Goal: Communication & Community: Ask a question

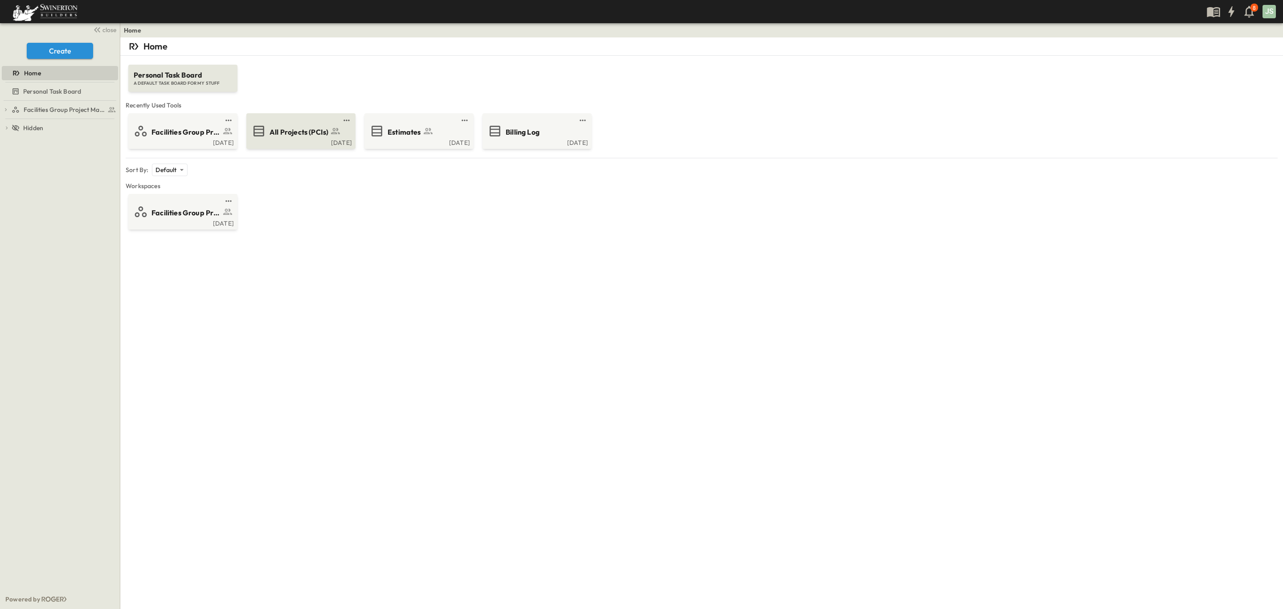
click at [301, 137] on span "All Projects (PCIs)" at bounding box center [299, 132] width 59 height 10
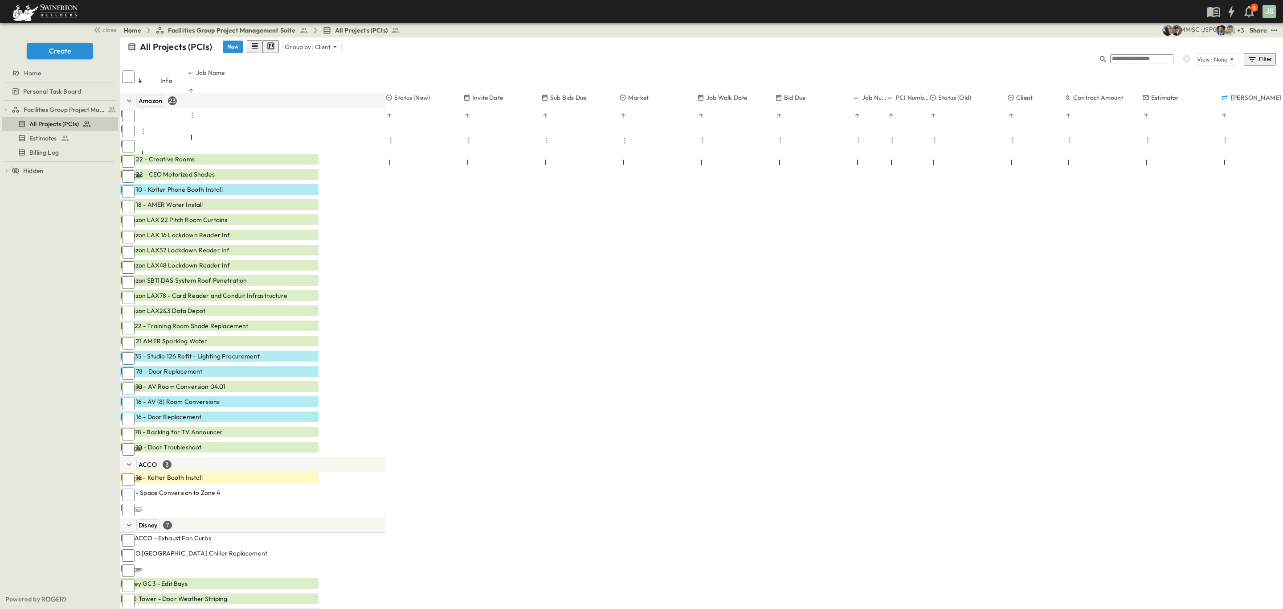
drag, startPoint x: 543, startPoint y: 61, endPoint x: 503, endPoint y: 65, distance: 39.8
click at [503, 152] on div at bounding box center [484, 164] width 42 height 25
drag, startPoint x: 577, startPoint y: 61, endPoint x: 551, endPoint y: 66, distance: 26.8
click at [551, 152] on div at bounding box center [528, 164] width 52 height 25
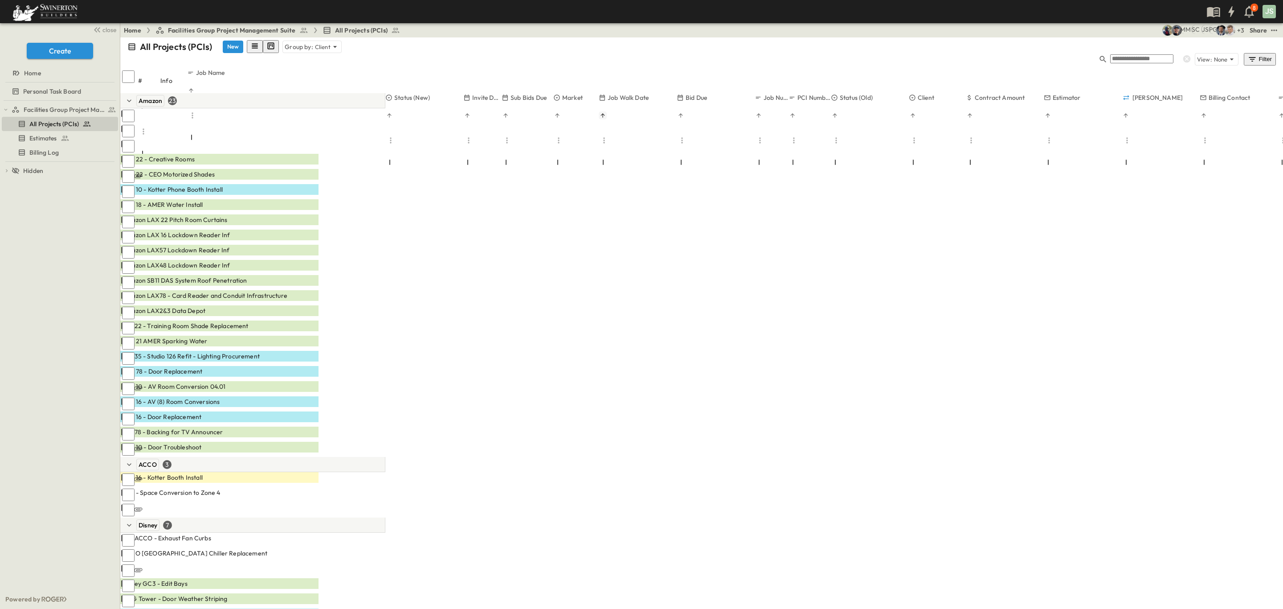
drag, startPoint x: 629, startPoint y: 59, endPoint x: 659, endPoint y: 66, distance: 31.0
click at [595, 152] on div at bounding box center [575, 164] width 45 height 25
drag, startPoint x: 675, startPoint y: 62, endPoint x: 722, endPoint y: 63, distance: 46.8
click at [643, 152] on div at bounding box center [623, 164] width 53 height 25
drag, startPoint x: 722, startPoint y: 63, endPoint x: 862, endPoint y: 230, distance: 218.6
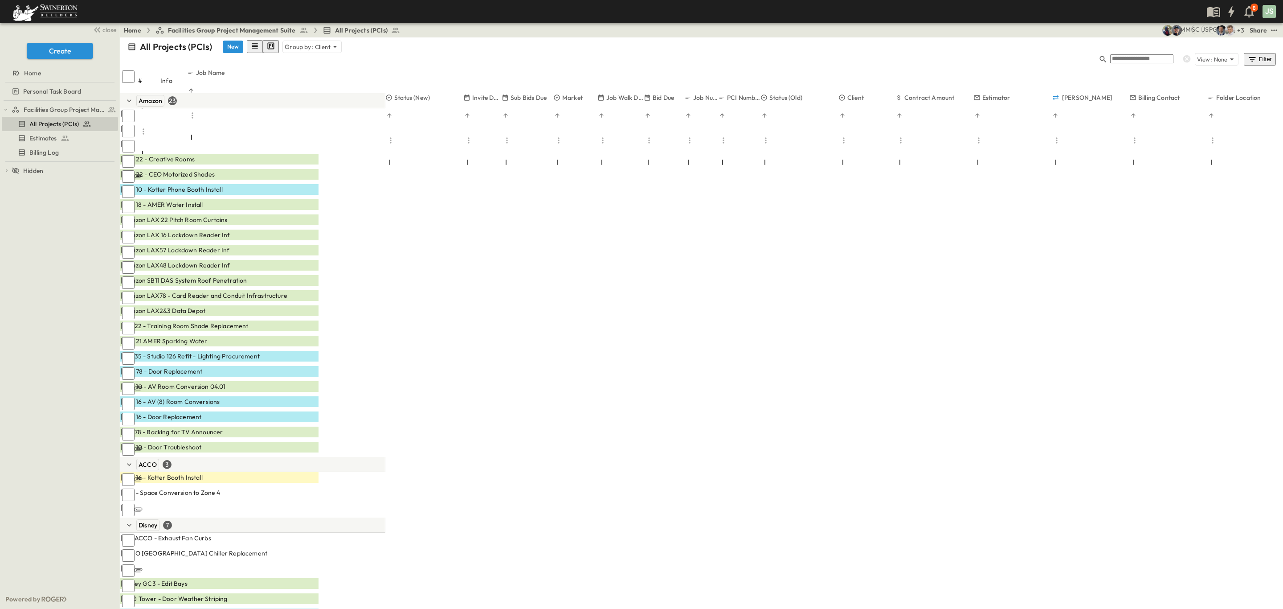
click at [684, 152] on div at bounding box center [664, 164] width 41 height 25
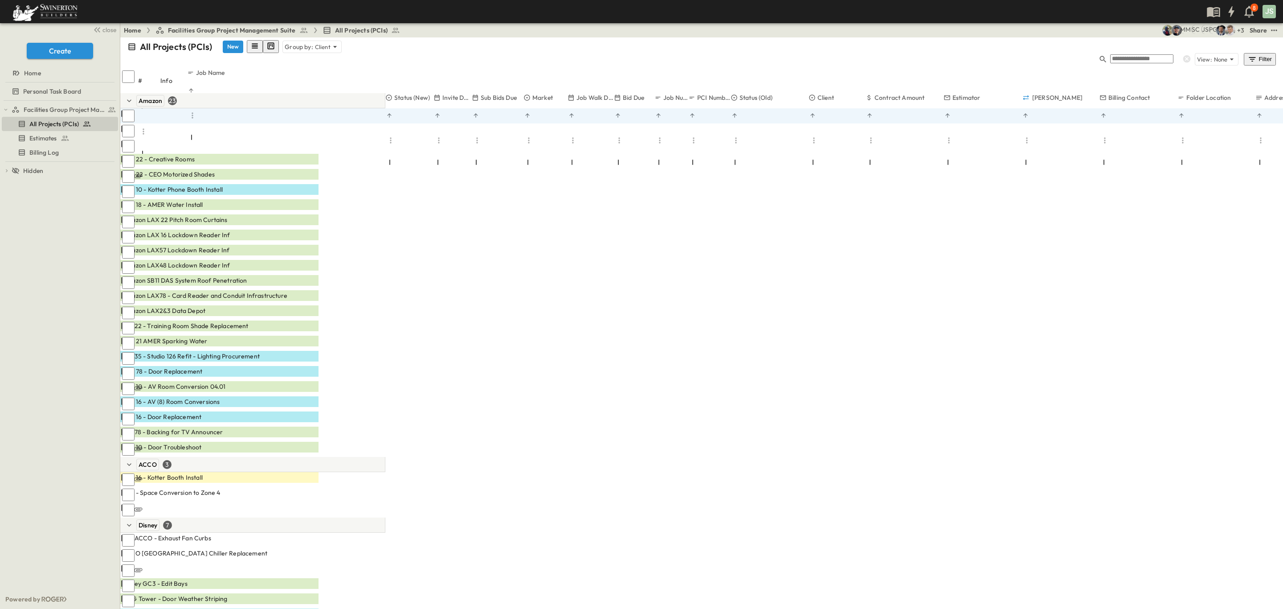
drag, startPoint x: 463, startPoint y: 64, endPoint x: 432, endPoint y: 67, distance: 30.9
click at [432, 152] on div at bounding box center [409, 164] width 48 height 25
